Goal: Information Seeking & Learning: Learn about a topic

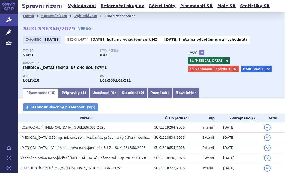
click at [198, 86] on div "Typ SŘ: VaPÚ Stav řízení: ROZ Přípravek: [MEDICAL_DATA] 350MG INF CNC SOL 1X7ML…" at bounding box center [151, 68] width 256 height 38
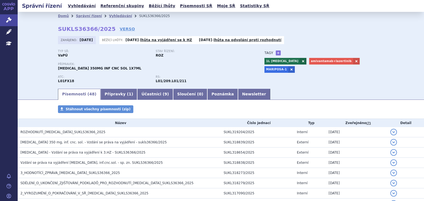
click at [197, 57] on div "Stav řízení: ROZ" at bounding box center [205, 54] width 98 height 8
click at [238, 95] on link "Newsletter" at bounding box center [254, 94] width 32 height 11
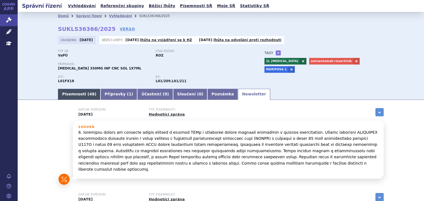
click at [85, 98] on link "Písemnosti ( 48 )" at bounding box center [79, 94] width 43 height 11
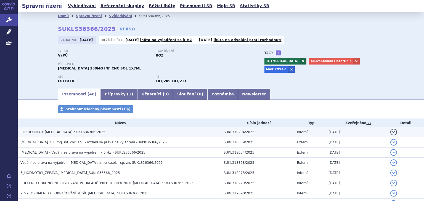
click at [86, 132] on span "ROZHODNUTÍ_RYBREVANT_SUKLS36366_2025" at bounding box center [62, 132] width 85 height 4
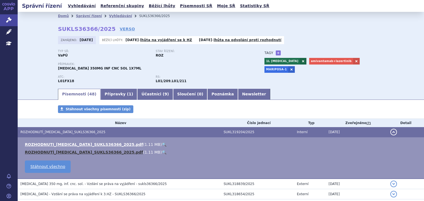
click at [84, 154] on link "ROZHODNUTÍ_RYBREVANT_SUKLS36366_2025.pdf" at bounding box center [84, 152] width 118 height 4
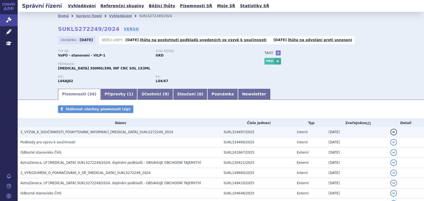
click at [118, 131] on span "2_VÝZVA_K_SOUČINNOSTI_POSKYTOVÁNÍ_INFORMACÍ_ULTOMIRIS_SUKLS272249_2024" at bounding box center [96, 132] width 153 height 4
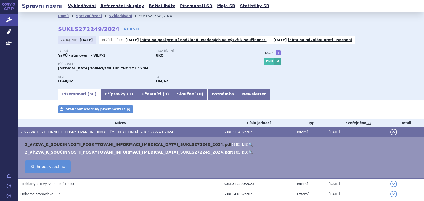
click at [138, 145] on link "2_VYZVA_K_SOUCINNOSTI_POSKYTOVANI_INFORMACI_ULTOMIRIS_SUKLS272249_2024.pdf" at bounding box center [128, 144] width 207 height 4
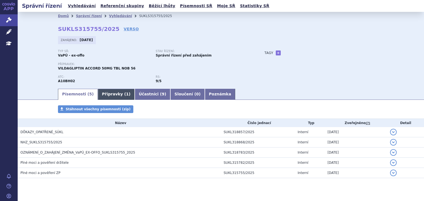
click at [121, 95] on link "Přípravky ( 1 )" at bounding box center [116, 94] width 37 height 11
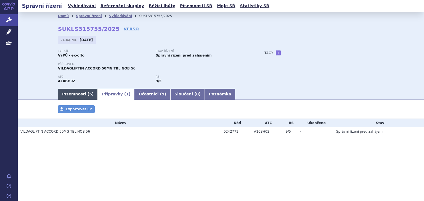
click at [64, 99] on link "Písemnosti ( 5 )" at bounding box center [78, 94] width 40 height 11
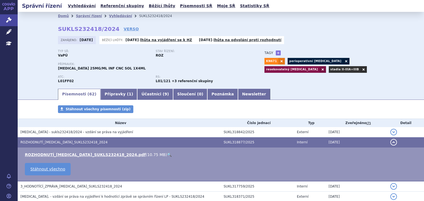
scroll to position [138, 0]
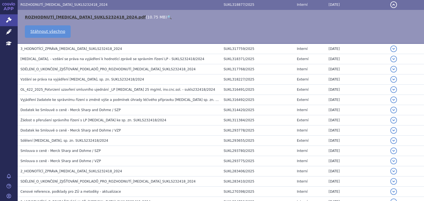
click at [108, 16] on link "ROZHODNUTÍ_KEYTRUDA_SUKLS232418_2024.pdf" at bounding box center [85, 17] width 121 height 4
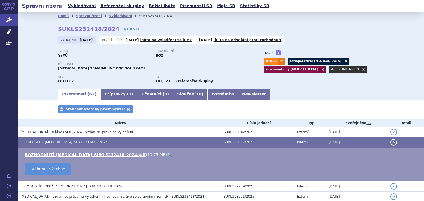
scroll to position [0, 0]
click at [326, 66] on link at bounding box center [322, 69] width 7 height 7
click at [343, 61] on link at bounding box center [346, 61] width 7 height 7
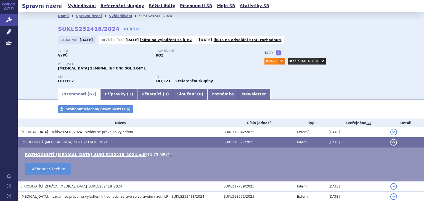
click at [319, 62] on link at bounding box center [322, 61] width 7 height 7
click at [279, 63] on link at bounding box center [281, 61] width 7 height 7
click at [277, 54] on link "+" at bounding box center [278, 53] width 5 height 5
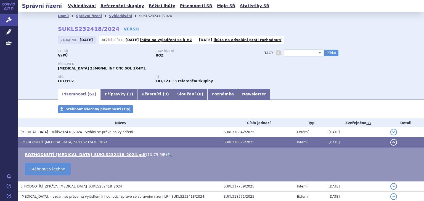
click at [286, 52] on span at bounding box center [303, 52] width 40 height 7
type input "mCRC MSIh"
select select "mCRC MSIh"
click at [328, 57] on div "Typ SŘ: VaPÚ Stav řízení: ROZ Přípravek: KEYTRUDA 25MG/ML INF CNC SOL 1X4ML ATC…" at bounding box center [221, 69] width 326 height 38
click at [331, 50] on button "Přidat" at bounding box center [331, 53] width 14 height 7
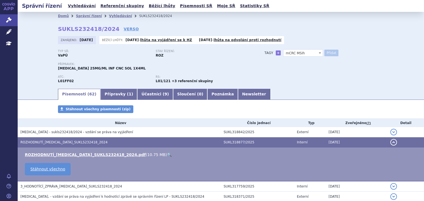
select select
click at [290, 51] on span at bounding box center [303, 52] width 40 height 7
type input "peirop. TNBC"
select select "peirop. TNBC"
click at [330, 53] on button "Přidat" at bounding box center [331, 53] width 14 height 7
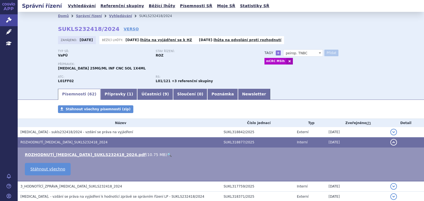
select select
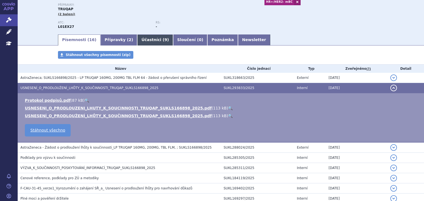
scroll to position [42, 0]
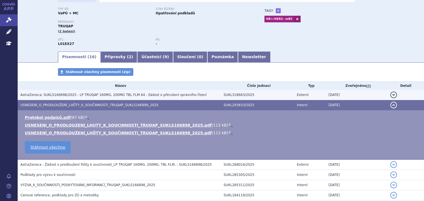
click at [140, 95] on span "AstraZeneca; SUKLS166898/2025 - LP TRUQAP 160MG, 200MG TBL FLM 64 - žádost o př…" at bounding box center [113, 95] width 186 height 4
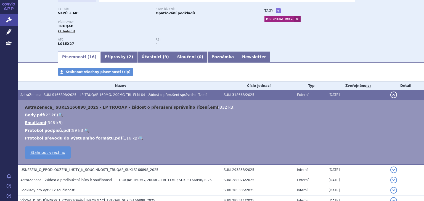
click at [97, 108] on link "AstraZeneca_ SUKLS166898_2025 - LP TRUQAP - žádost o přerušení správního řízení…" at bounding box center [121, 107] width 193 height 4
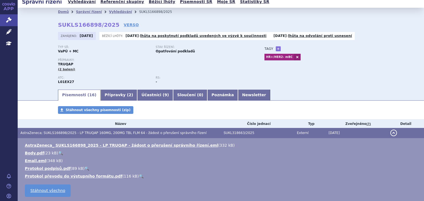
scroll to position [0, 0]
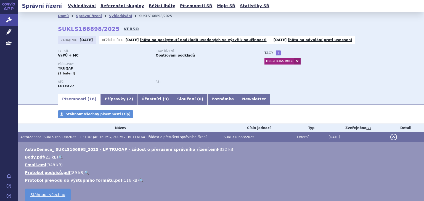
click at [124, 30] on link "VERSO" at bounding box center [131, 29] width 15 height 6
